Goal: Find specific page/section: Find specific page/section

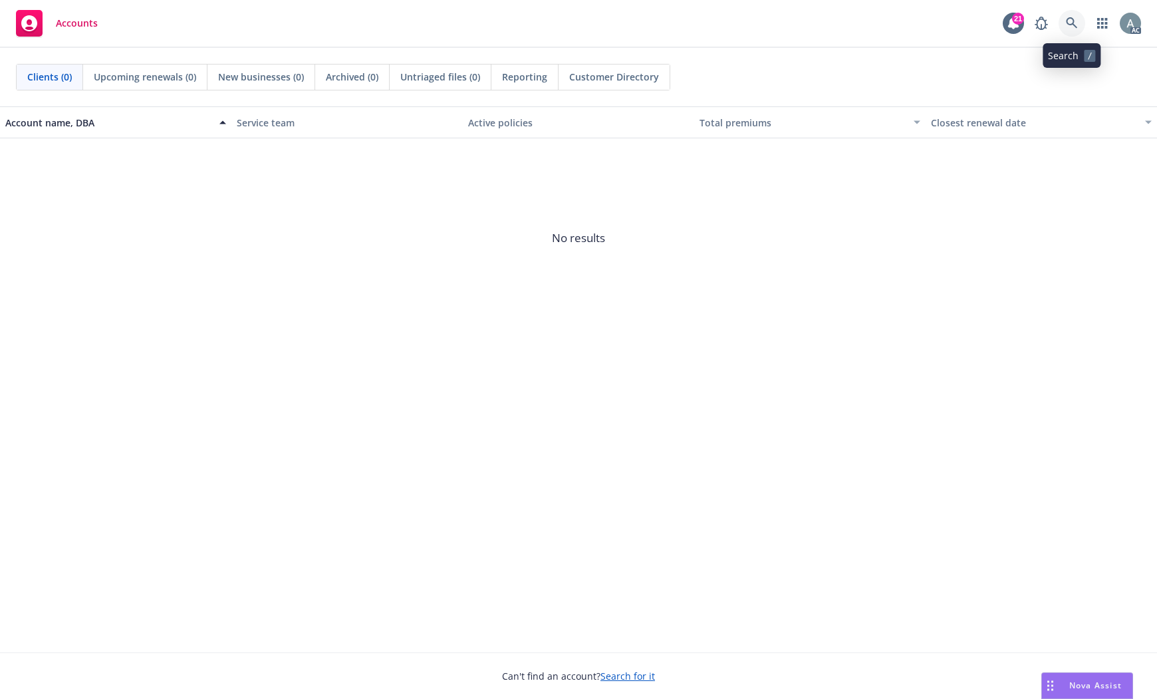
click at [1070, 26] on icon at bounding box center [1072, 23] width 12 height 12
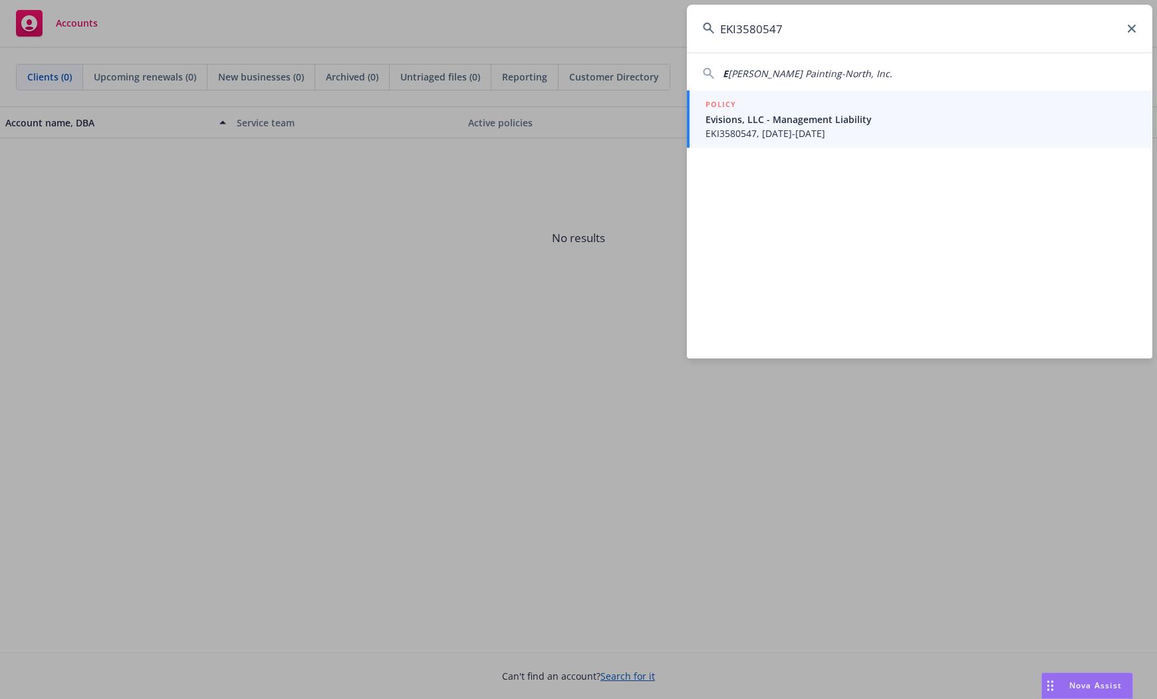
type input "EKI3580547"
click at [830, 120] on span "Evisions, LLC - Management Liability" at bounding box center [920, 119] width 431 height 14
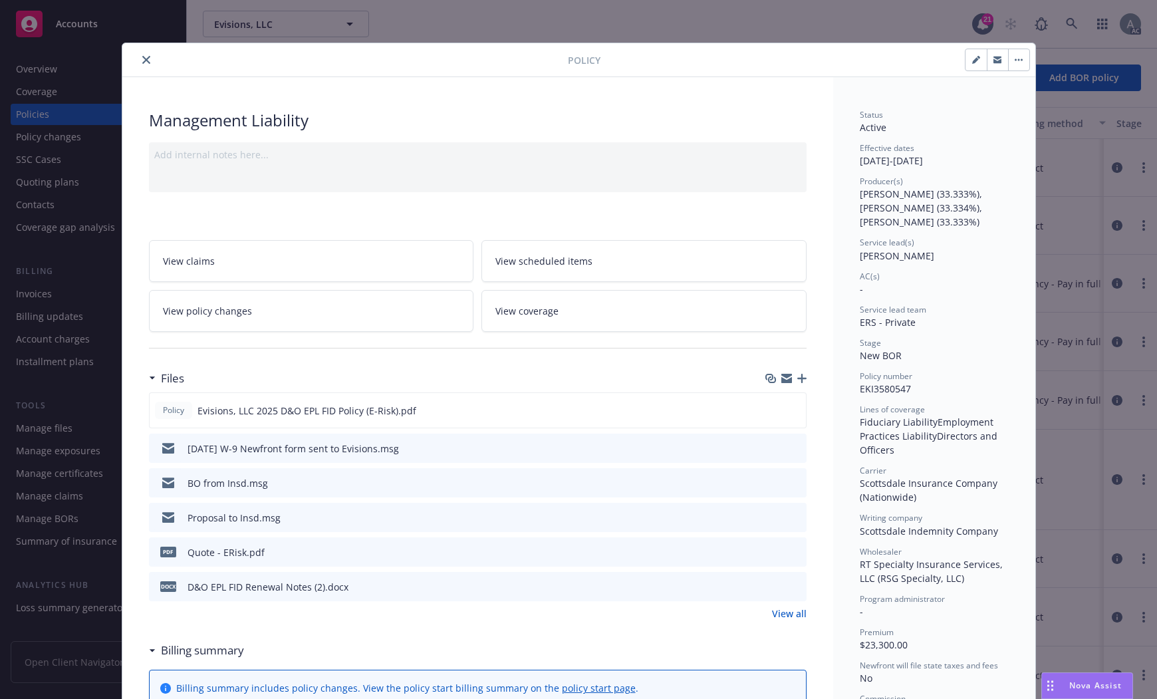
click at [142, 62] on icon "close" at bounding box center [146, 60] width 8 height 8
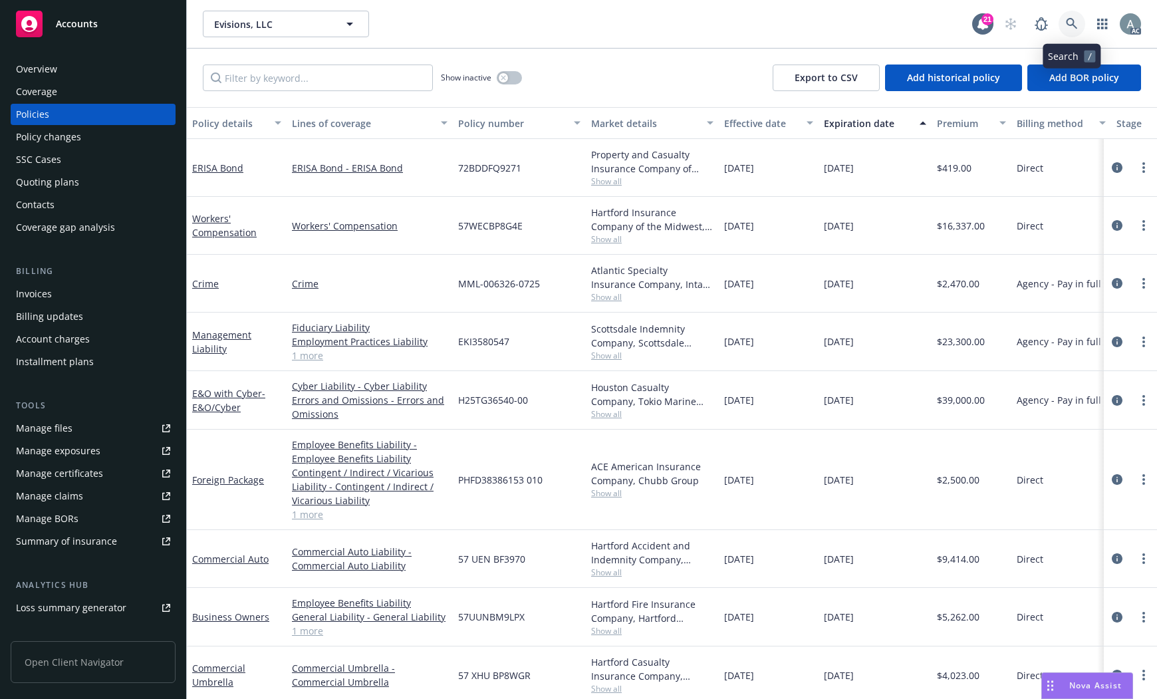
click at [1069, 19] on icon at bounding box center [1072, 24] width 12 height 12
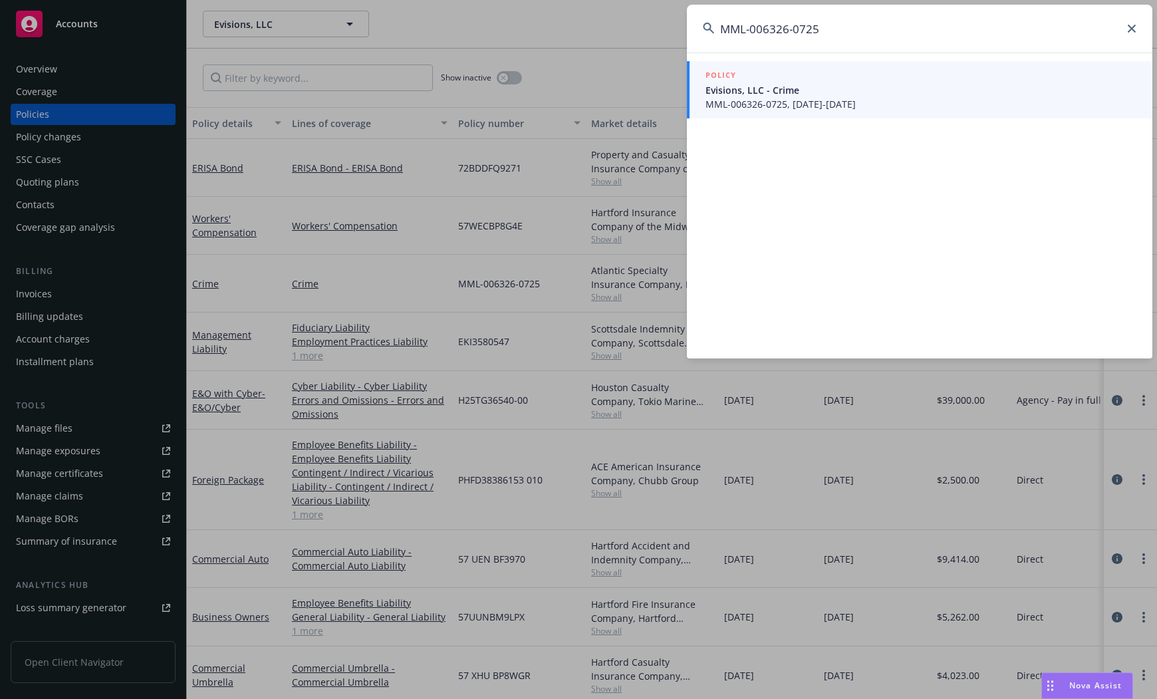
type input "MML-006326-0725"
click at [781, 94] on span "Evisions, LLC - Crime" at bounding box center [920, 90] width 431 height 14
